Goal: Information Seeking & Learning: Learn about a topic

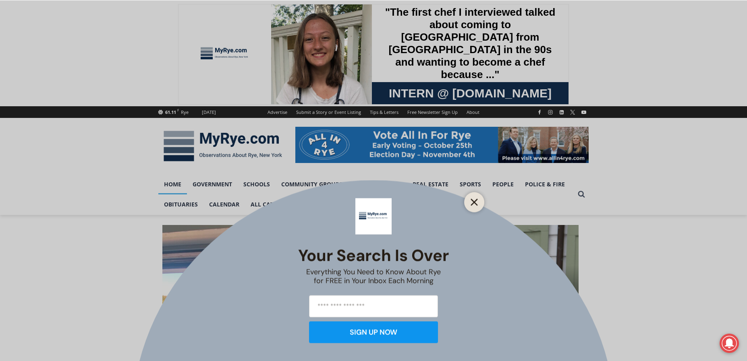
click at [474, 198] on button "Close" at bounding box center [473, 201] width 11 height 11
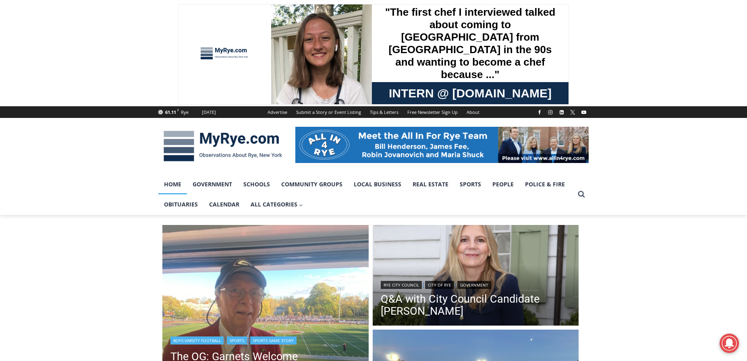
scroll to position [161, 0]
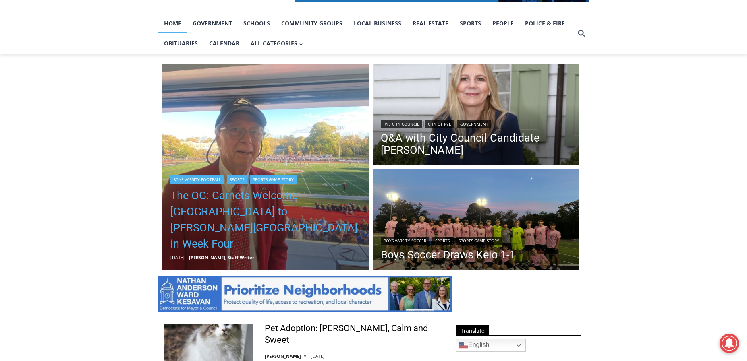
click at [266, 228] on link "The OG: Garnets Welcome Yorktown to Nugent Stadium in Week Four" at bounding box center [265, 220] width 190 height 64
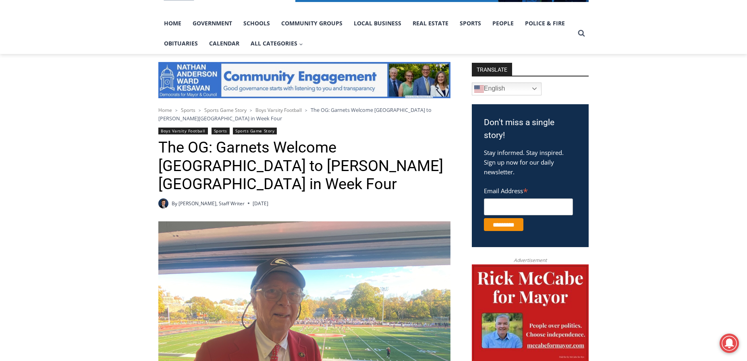
scroll to position [121, 0]
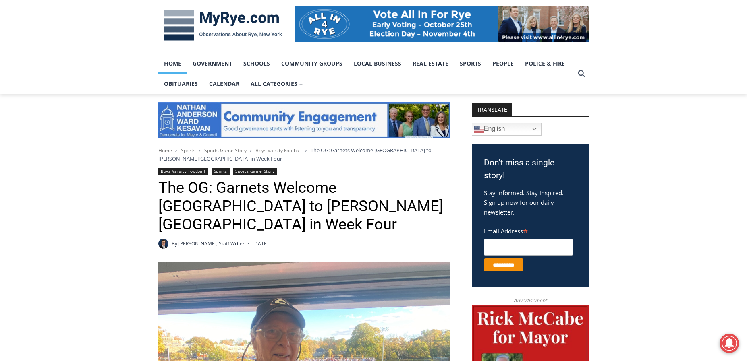
click at [173, 62] on link "Home" at bounding box center [172, 64] width 29 height 20
